Goal: Find contact information: Obtain details needed to contact an individual or organization

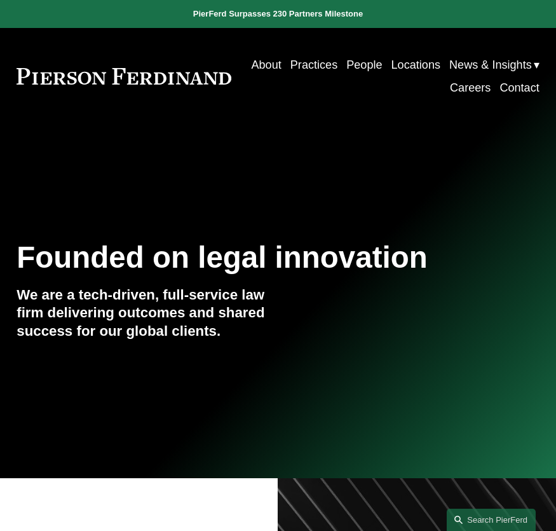
click at [441, 61] on link "Locations" at bounding box center [416, 64] width 49 height 23
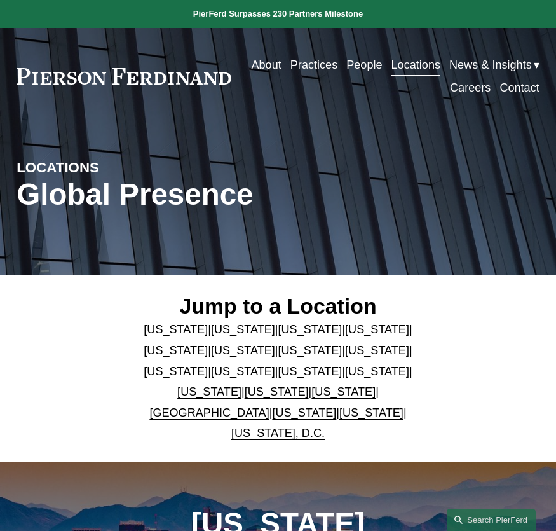
click at [279, 373] on link "New York" at bounding box center [311, 371] width 64 height 13
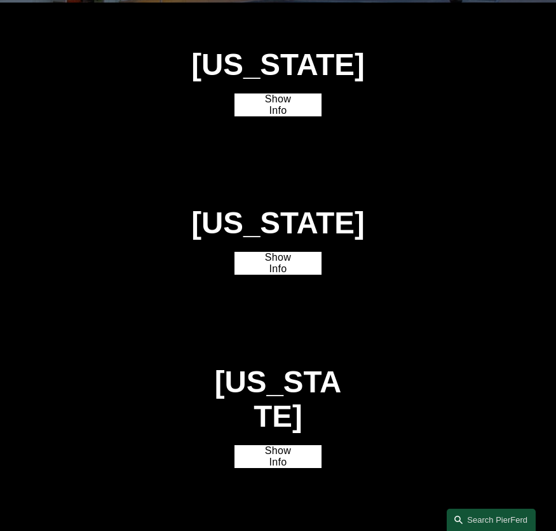
scroll to position [2124, 0]
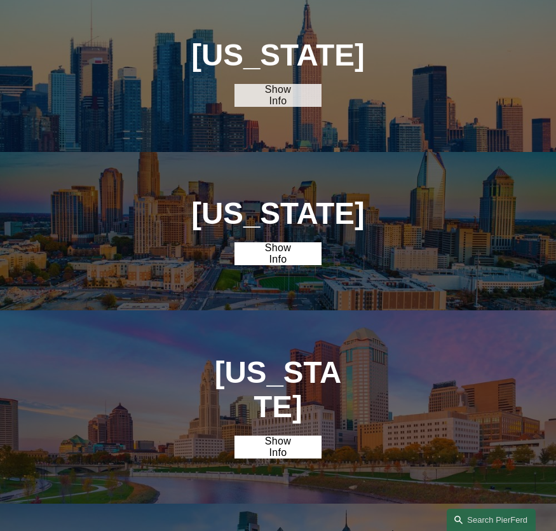
click at [275, 103] on link "Show Info" at bounding box center [278, 95] width 87 height 23
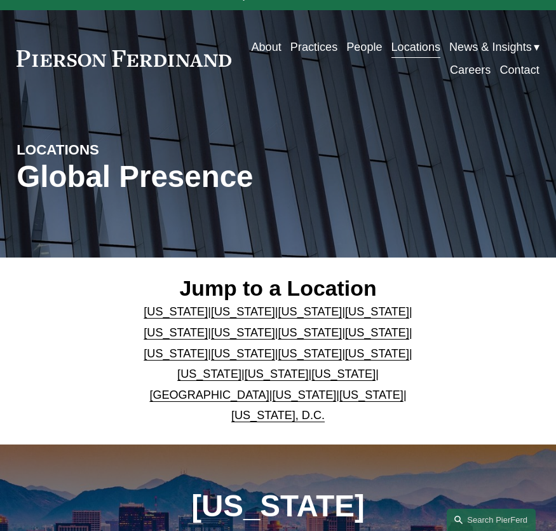
scroll to position [0, 0]
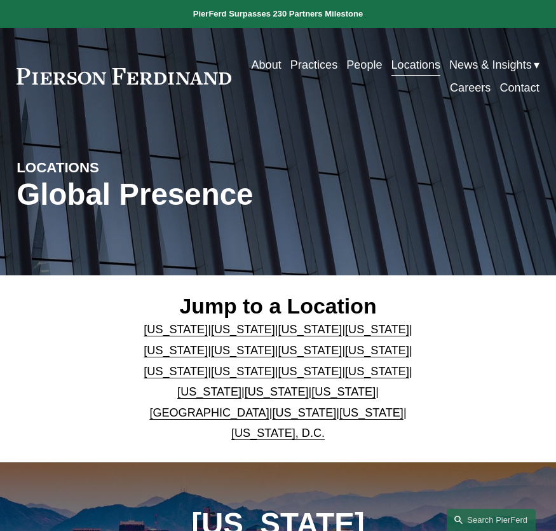
click at [520, 95] on link "Contact" at bounding box center [519, 87] width 39 height 23
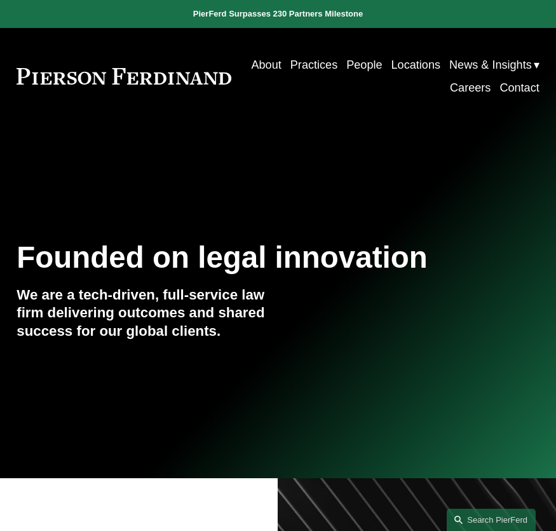
click at [257, 136] on div at bounding box center [278, 239] width 556 height 478
click at [281, 66] on link "About" at bounding box center [266, 64] width 30 height 23
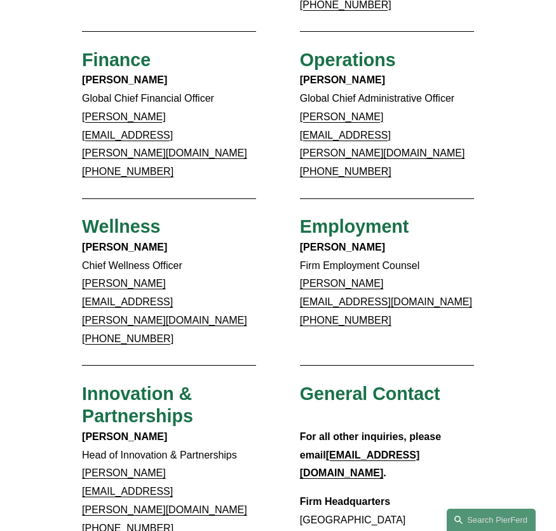
scroll to position [781, 0]
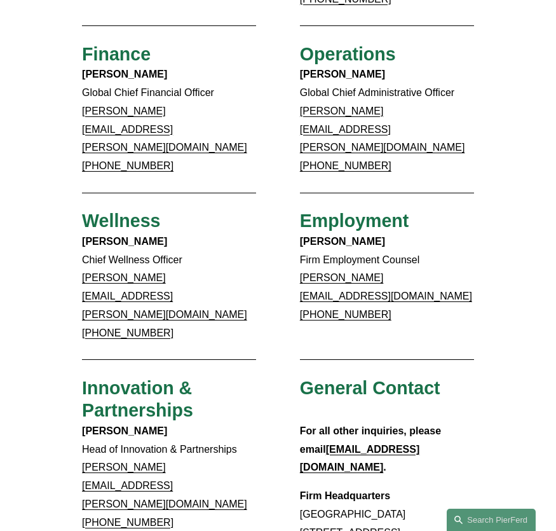
drag, startPoint x: 389, startPoint y: 403, endPoint x: 300, endPoint y: 403, distance: 88.4
copy link "[PHONE_NUMBER]"
